Goal: Task Accomplishment & Management: Manage account settings

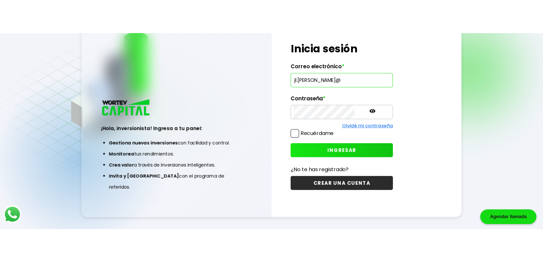
scroll to position [26, 0]
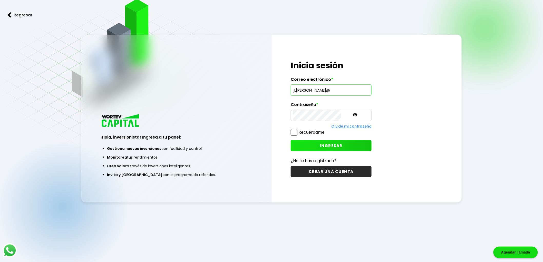
click at [324, 90] on input "jl.[PERSON_NAME]@" at bounding box center [331, 90] width 76 height 11
type input "[EMAIL_ADDRESS][PERSON_NAME][DOMAIN_NAME]"
click at [332, 143] on button "INGRESAR" at bounding box center [331, 145] width 81 height 11
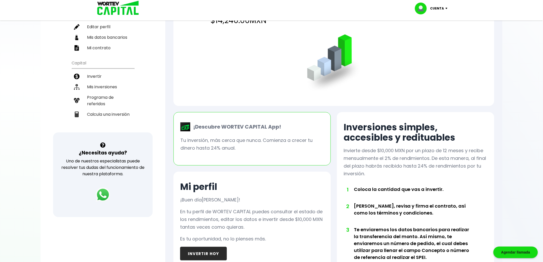
scroll to position [9, 0]
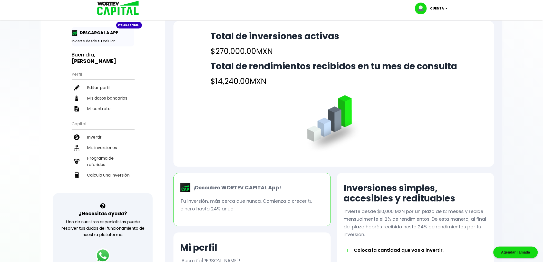
click at [90, 132] on li "Invertir" at bounding box center [103, 137] width 62 height 11
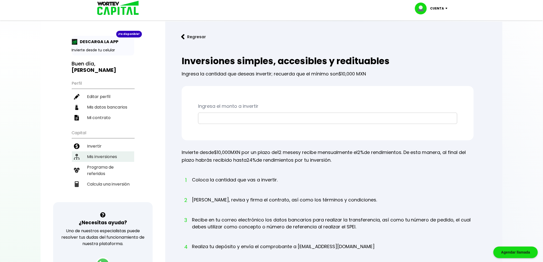
click at [100, 152] on li "Mis inversiones" at bounding box center [103, 157] width 62 height 11
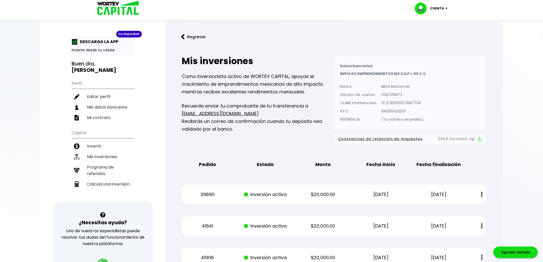
click at [429, 7] on p "Cuenta" at bounding box center [438, 9] width 14 height 8
click at [427, 15] on div "Cuenta Editar perfil Cerrar sesión" at bounding box center [272, 8] width 360 height 17
click at [366, 155] on p "Fecha inicio" at bounding box center [381, 165] width 49 height 8
click at [429, 34] on li "Cerrar sesión" at bounding box center [432, 34] width 41 height 11
